Goal: Communication & Community: Share content

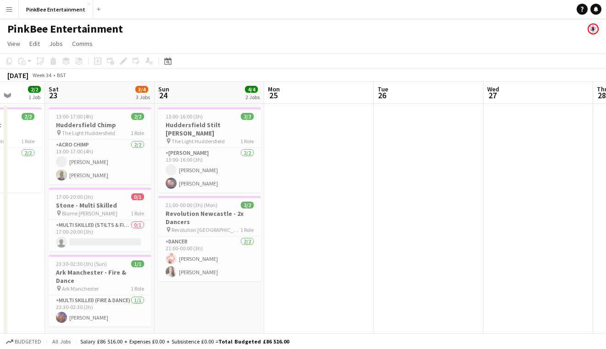
scroll to position [0, 409]
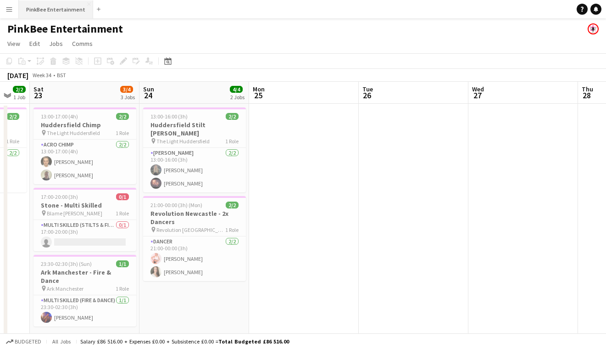
click at [55, 8] on button "PinkBee Entertainment Close" at bounding box center [56, 9] width 74 height 18
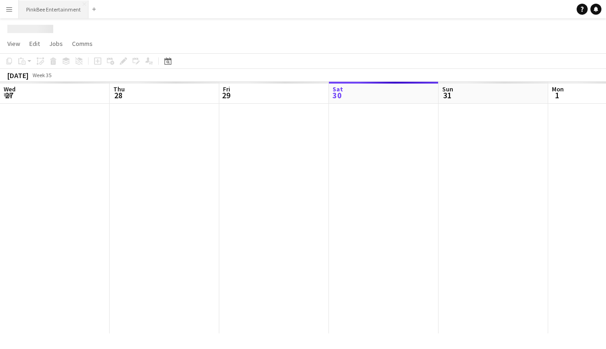
scroll to position [0, 219]
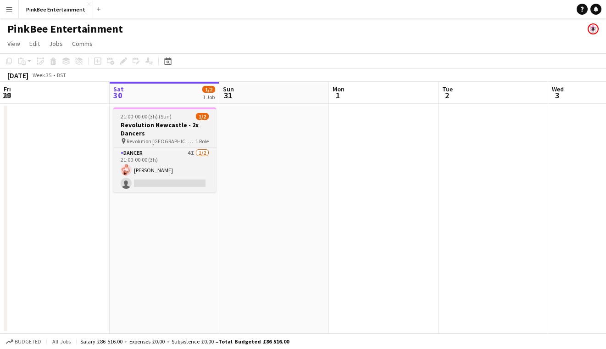
click at [170, 144] on app-job-card "21:00-00:00 (3h) (Sun) 1/2 Revolution Newcastle - 2x Dancers pin Revolution New…" at bounding box center [164, 149] width 103 height 85
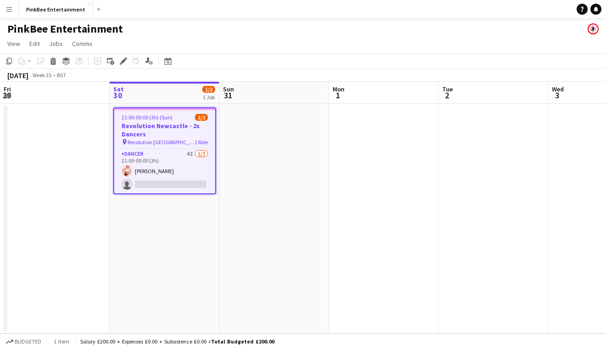
click at [176, 133] on h3 "Revolution Newcastle - 2x Dancers" at bounding box center [164, 130] width 101 height 17
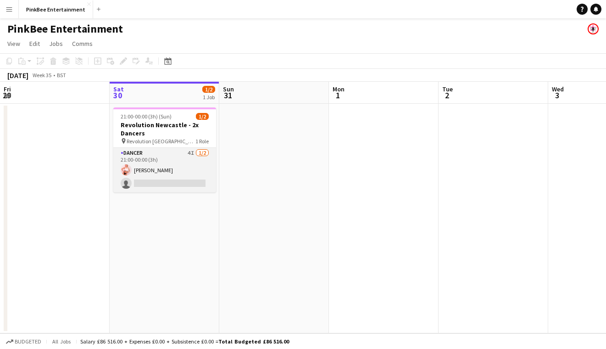
click at [176, 155] on app-card-role "Dancer 4I [DATE] 21:00-00:00 (3h) [PERSON_NAME] single-neutral-actions" at bounding box center [164, 170] width 103 height 44
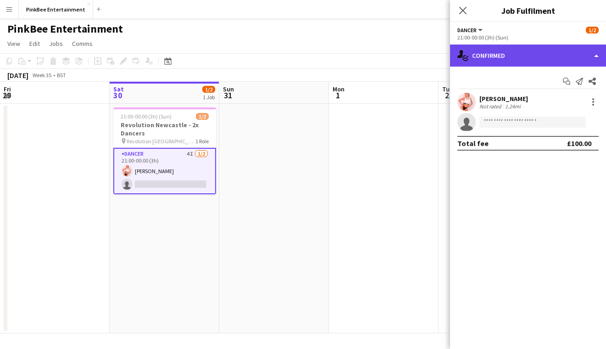
click at [515, 56] on div "single-neutral-actions-check-2 Confirmed" at bounding box center [528, 55] width 156 height 22
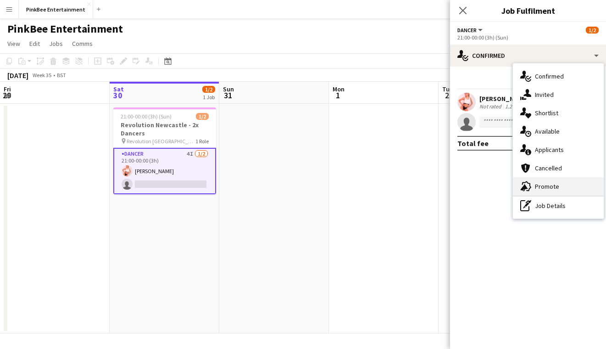
click at [551, 181] on div "advertising-megaphone Promote" at bounding box center [558, 186] width 91 height 18
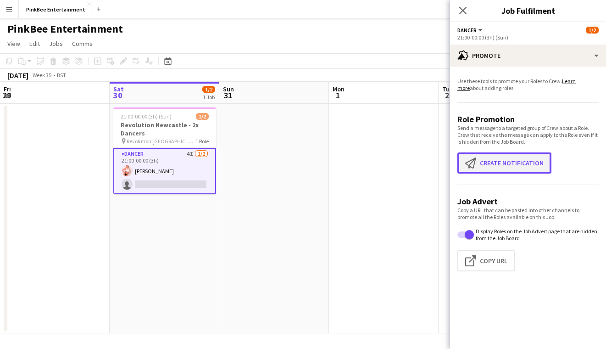
click at [503, 166] on button "Create notification Create notification" at bounding box center [504, 162] width 94 height 21
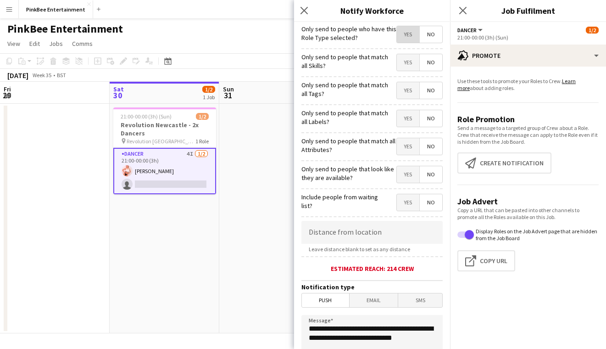
click at [401, 37] on span "Yes" at bounding box center [408, 34] width 22 height 17
click at [379, 233] on input at bounding box center [371, 232] width 141 height 23
type input "****"
type input "*****"
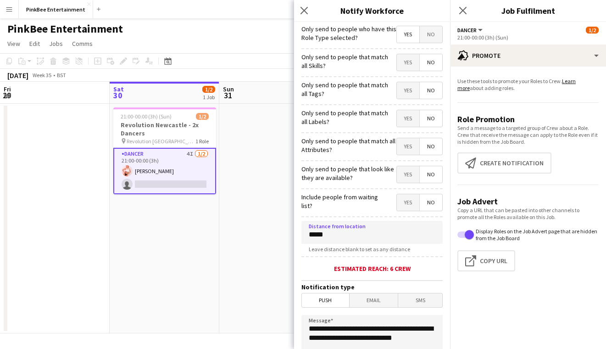
click at [431, 302] on span "SMS" at bounding box center [420, 300] width 44 height 14
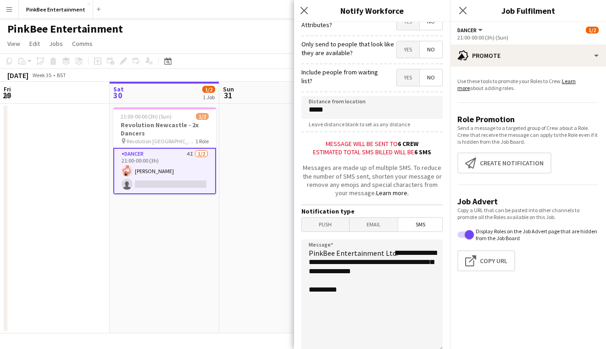
scroll to position [141, 0]
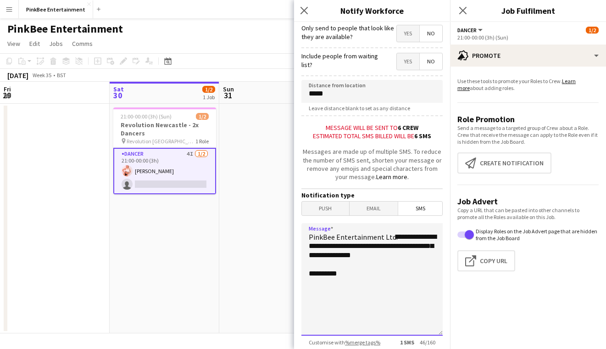
drag, startPoint x: 430, startPoint y: 257, endPoint x: 382, endPoint y: 233, distance: 53.3
click at [382, 233] on textarea "**********" at bounding box center [371, 279] width 141 height 112
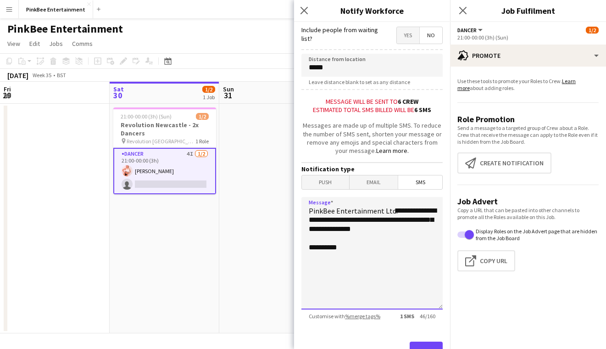
scroll to position [207, 0]
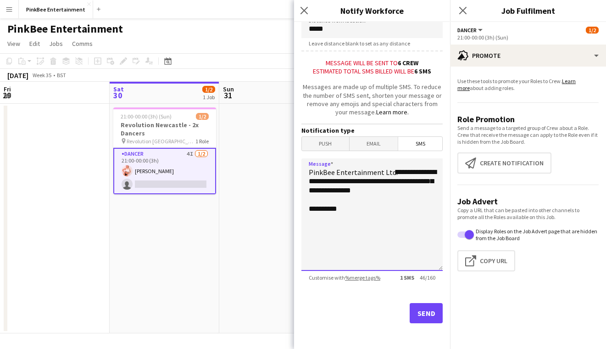
type textarea "**********"
click at [429, 316] on button "Send" at bounding box center [426, 313] width 33 height 20
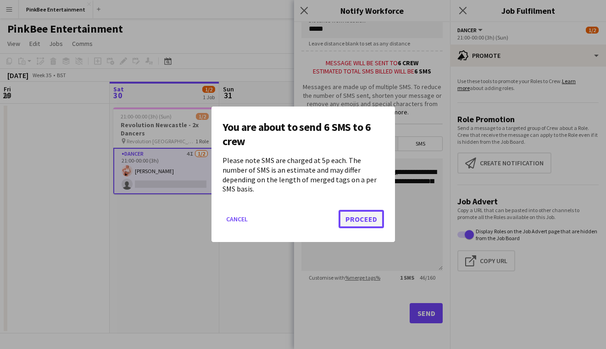
click at [366, 217] on button "Proceed" at bounding box center [360, 219] width 45 height 18
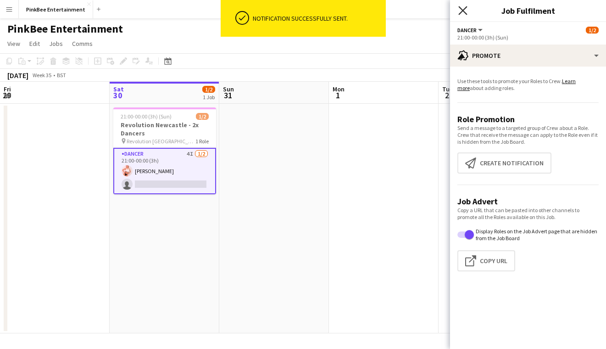
click at [464, 7] on icon "Close pop-in" at bounding box center [462, 10] width 9 height 9
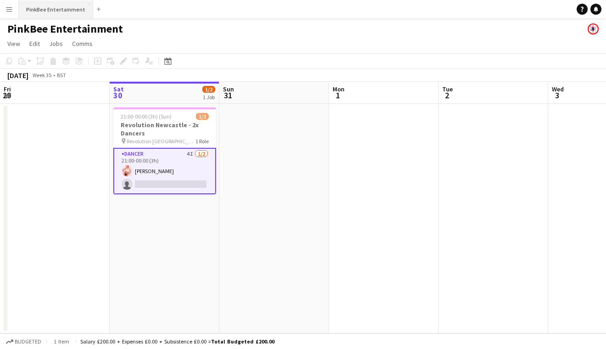
click at [59, 11] on button "PinkBee Entertainment Close" at bounding box center [56, 9] width 74 height 18
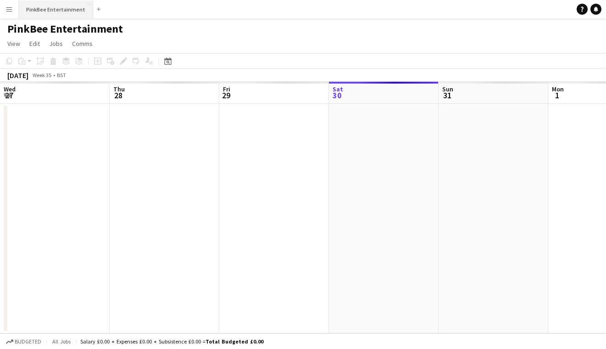
scroll to position [0, 219]
